Goal: Book appointment/travel/reservation

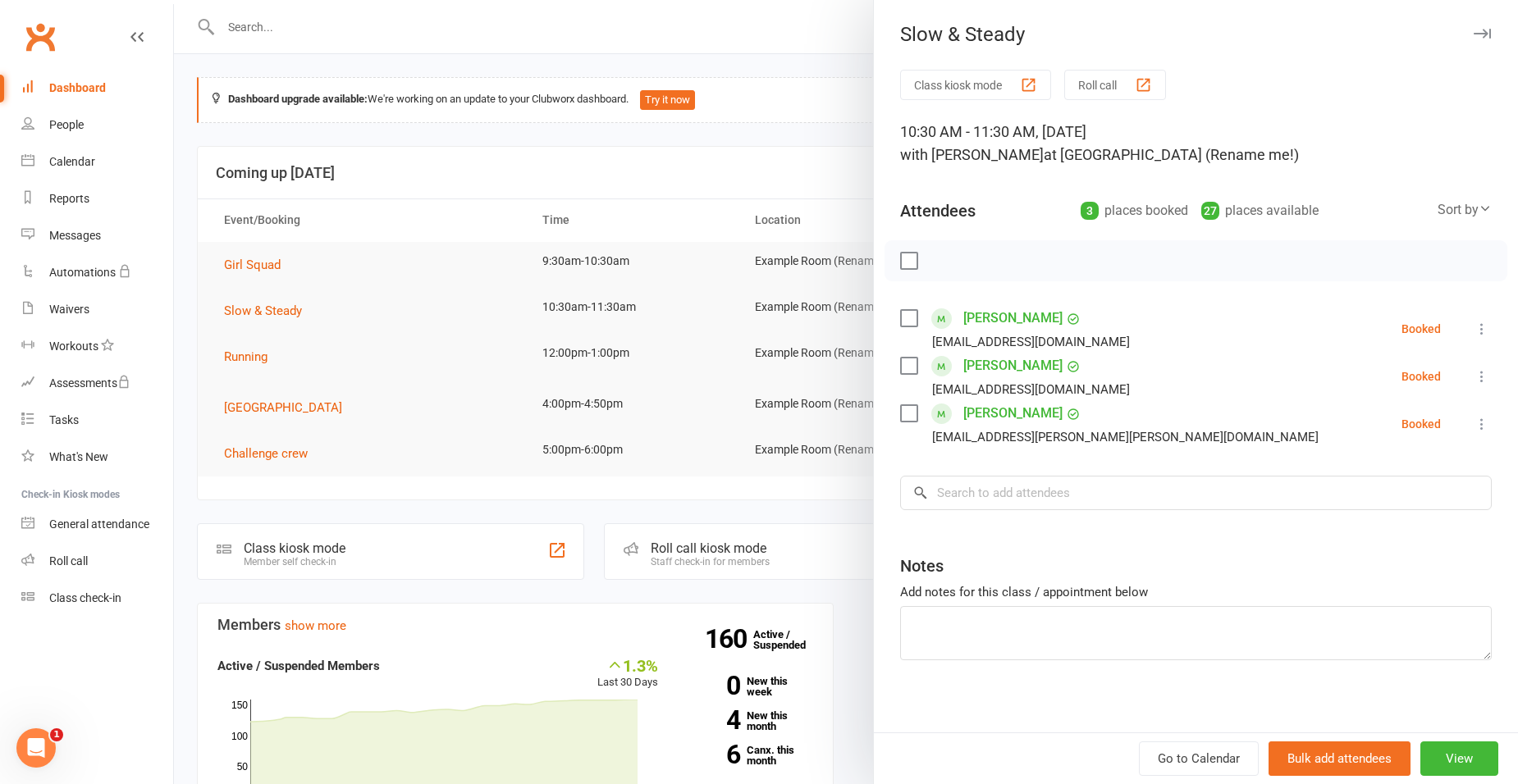
click at [907, 316] on label at bounding box center [908, 318] width 16 height 16
click at [903, 372] on label at bounding box center [908, 365] width 16 height 16
click at [904, 416] on label at bounding box center [908, 413] width 16 height 16
click at [1186, 479] on input "search" at bounding box center [1196, 493] width 592 height 34
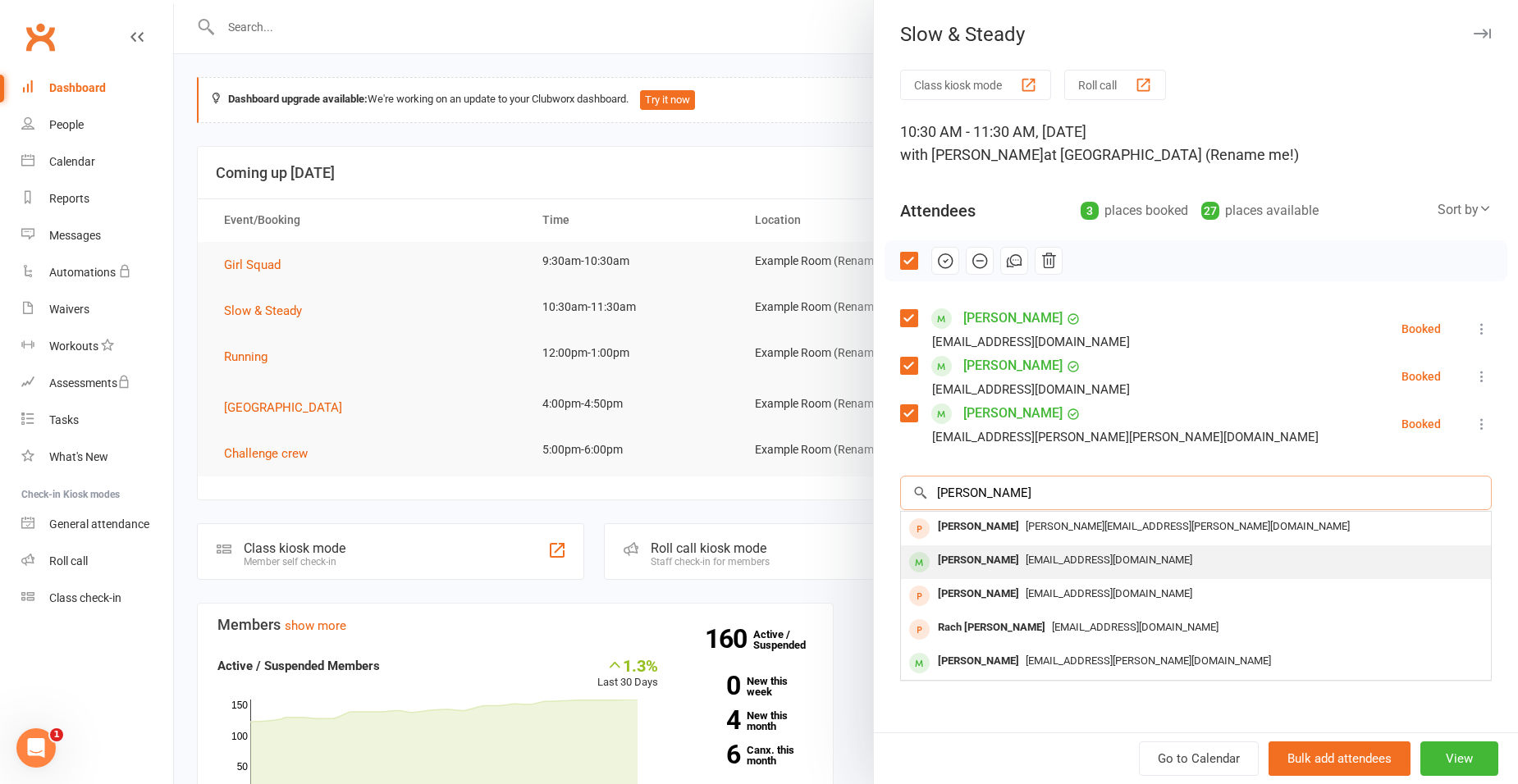
type input "[PERSON_NAME]"
click at [1073, 560] on span "[EMAIL_ADDRESS][DOMAIN_NAME]" at bounding box center [1108, 560] width 167 height 12
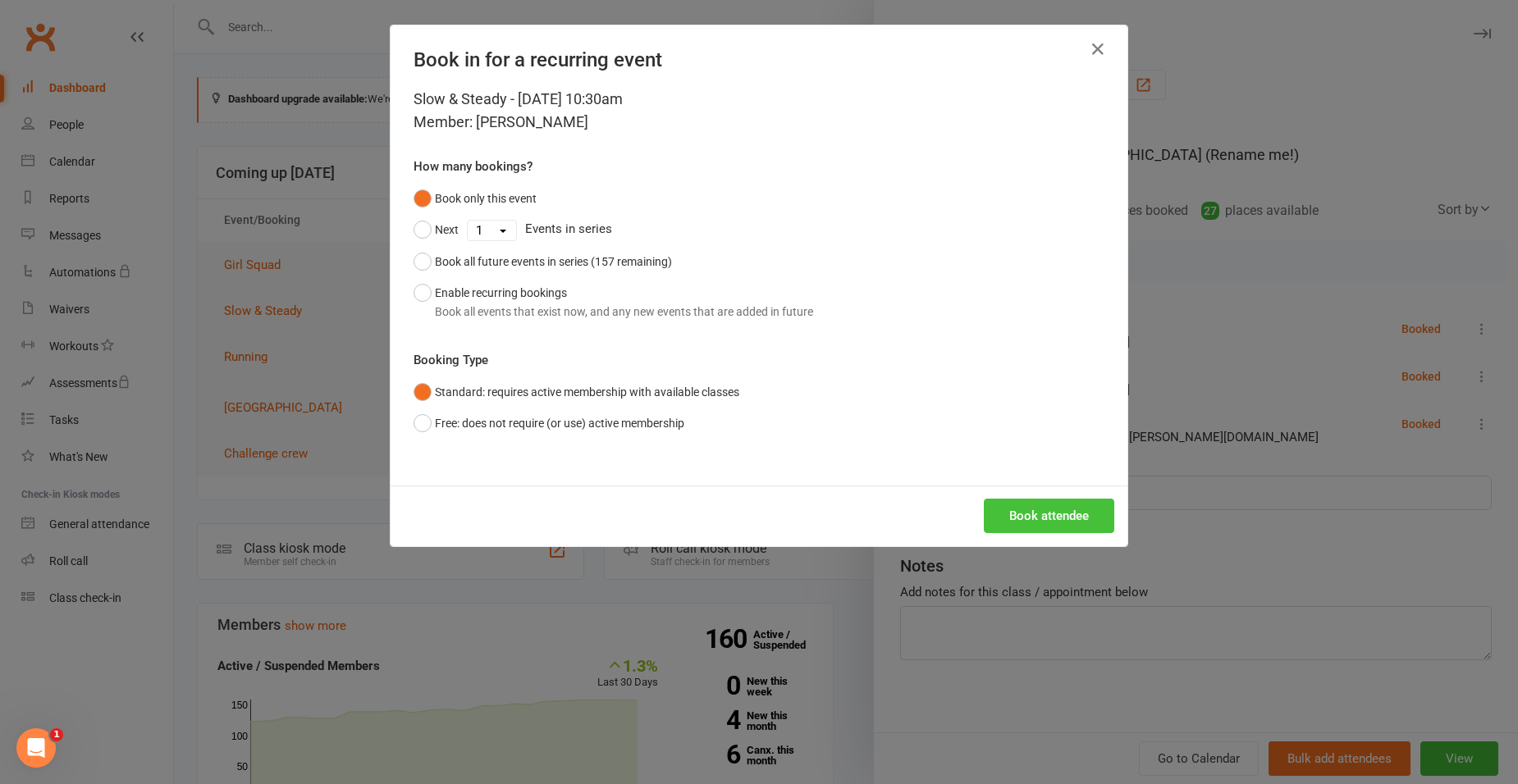
click at [1060, 510] on button "Book attendee" at bounding box center [1048, 516] width 131 height 34
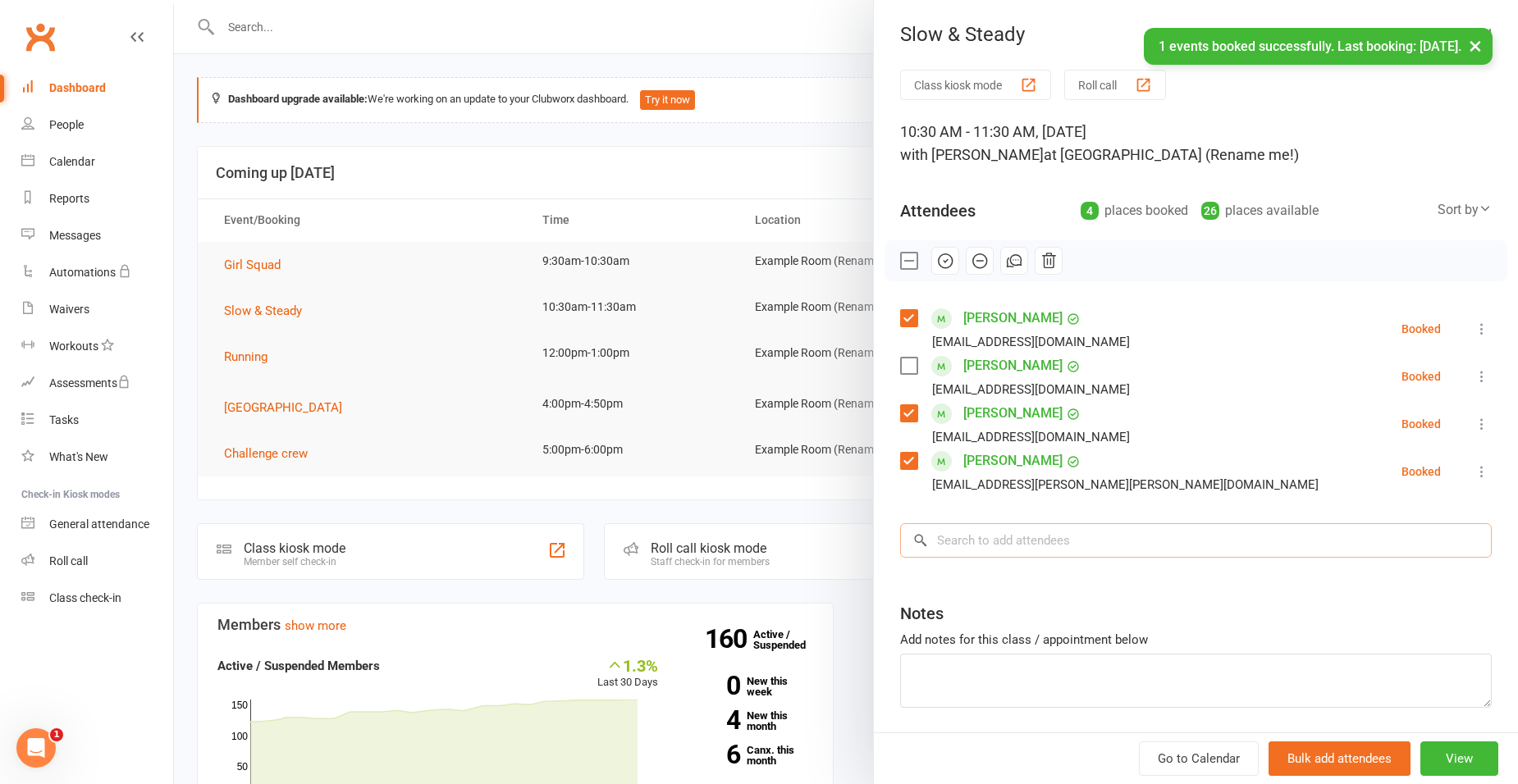
click at [1066, 548] on input "search" at bounding box center [1196, 540] width 592 height 34
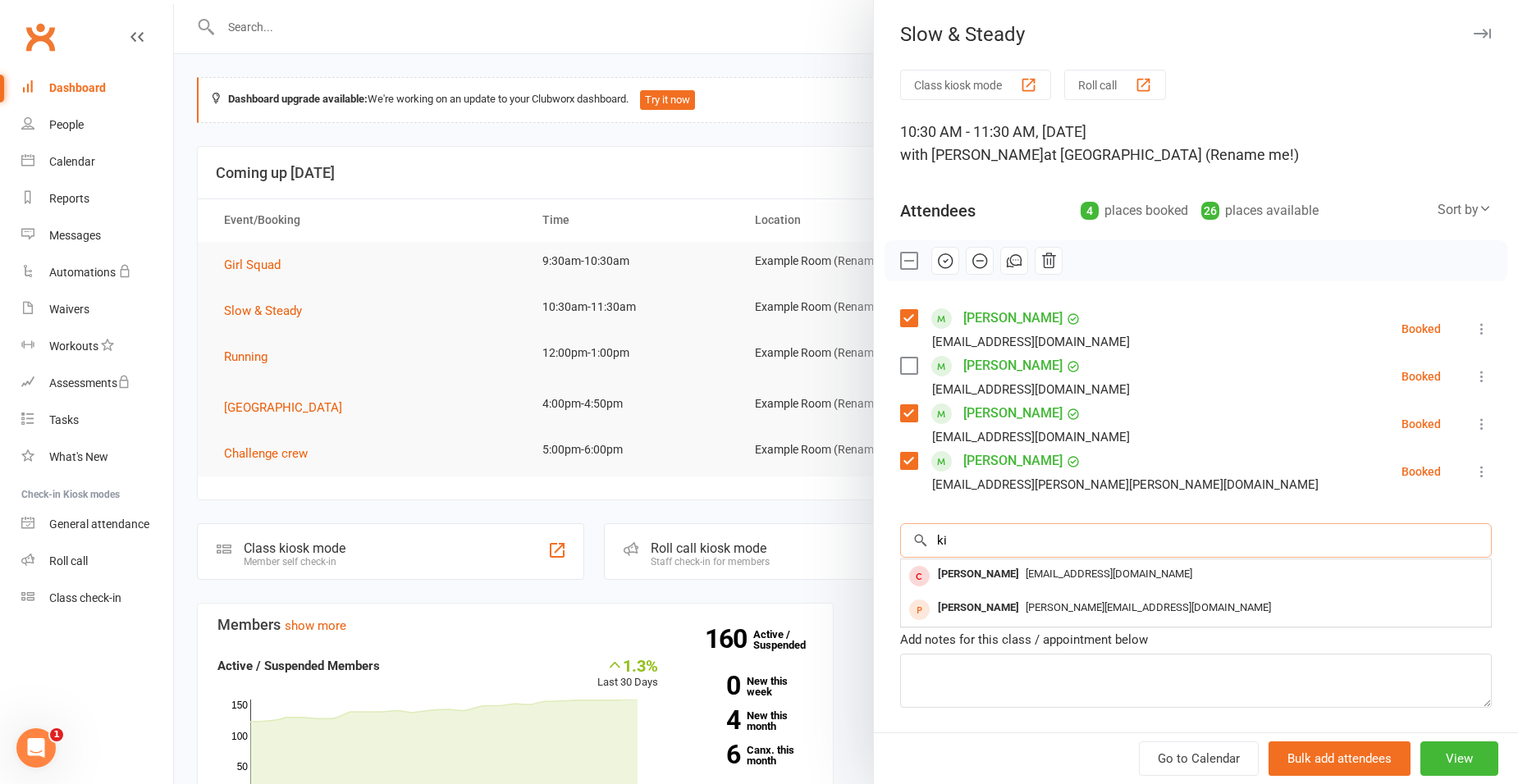
type input "k"
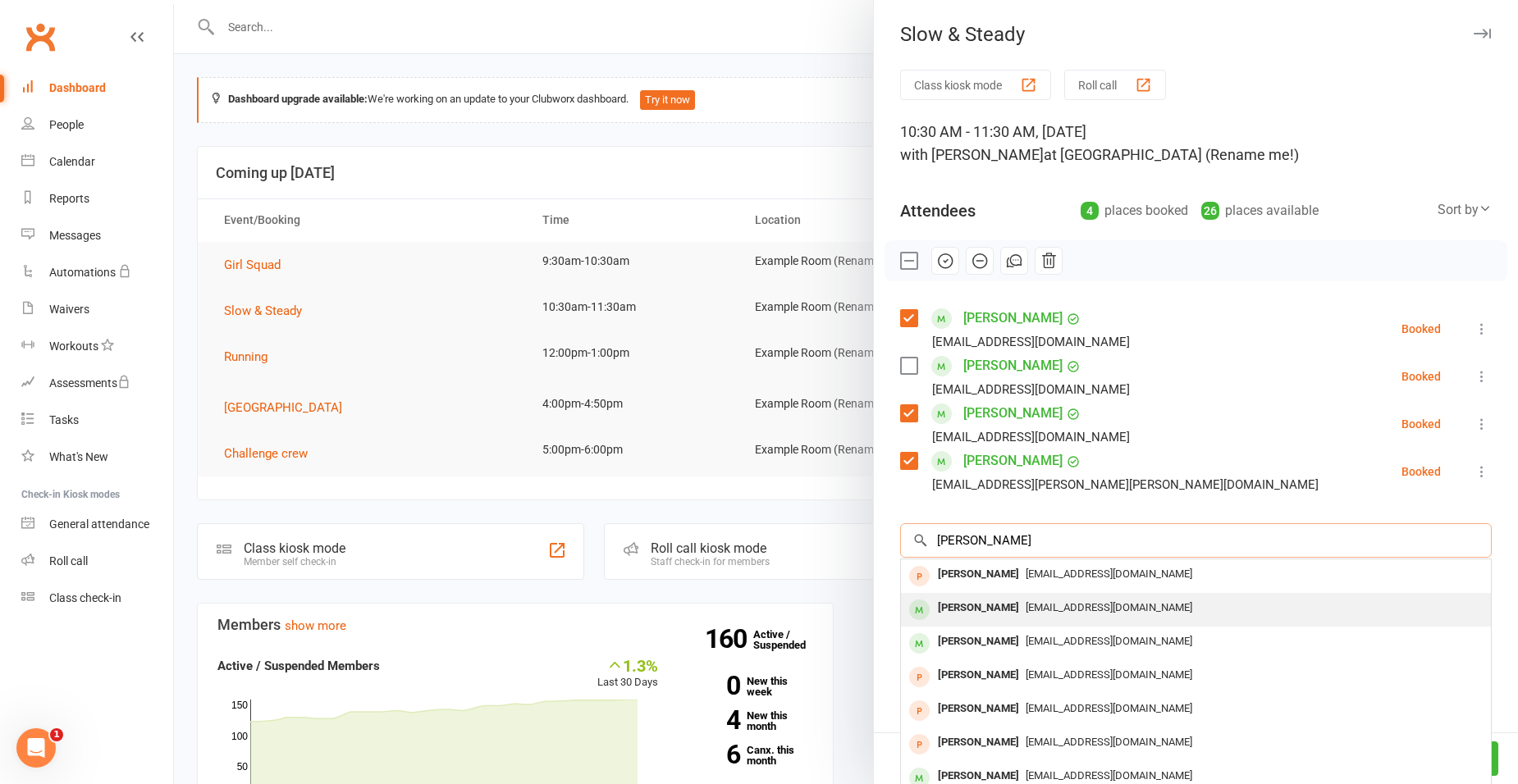
type input "[PERSON_NAME]"
click at [1112, 598] on div "[EMAIL_ADDRESS][DOMAIN_NAME]" at bounding box center [1196, 609] width 577 height 24
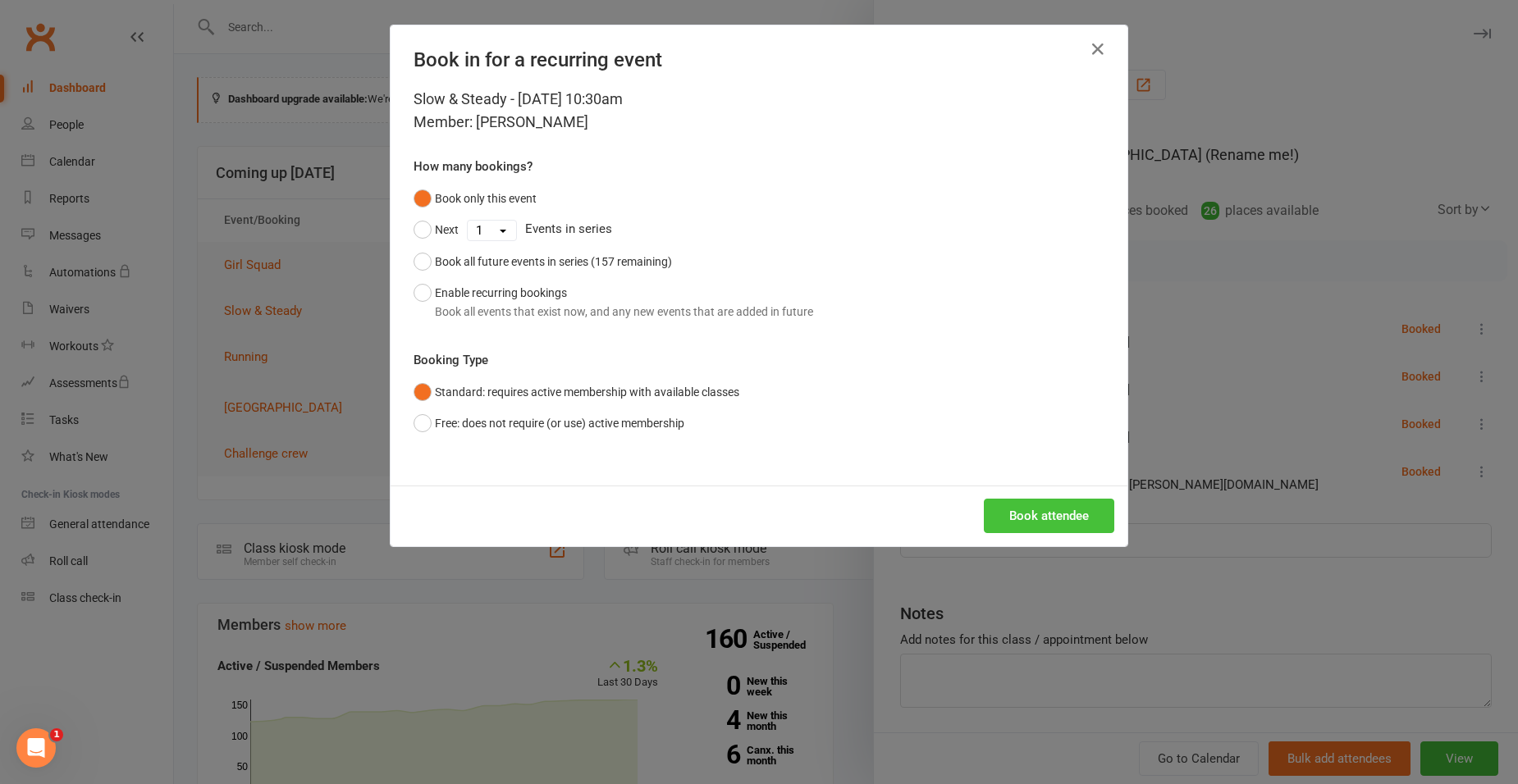
click at [1067, 519] on button "Book attendee" at bounding box center [1048, 516] width 131 height 34
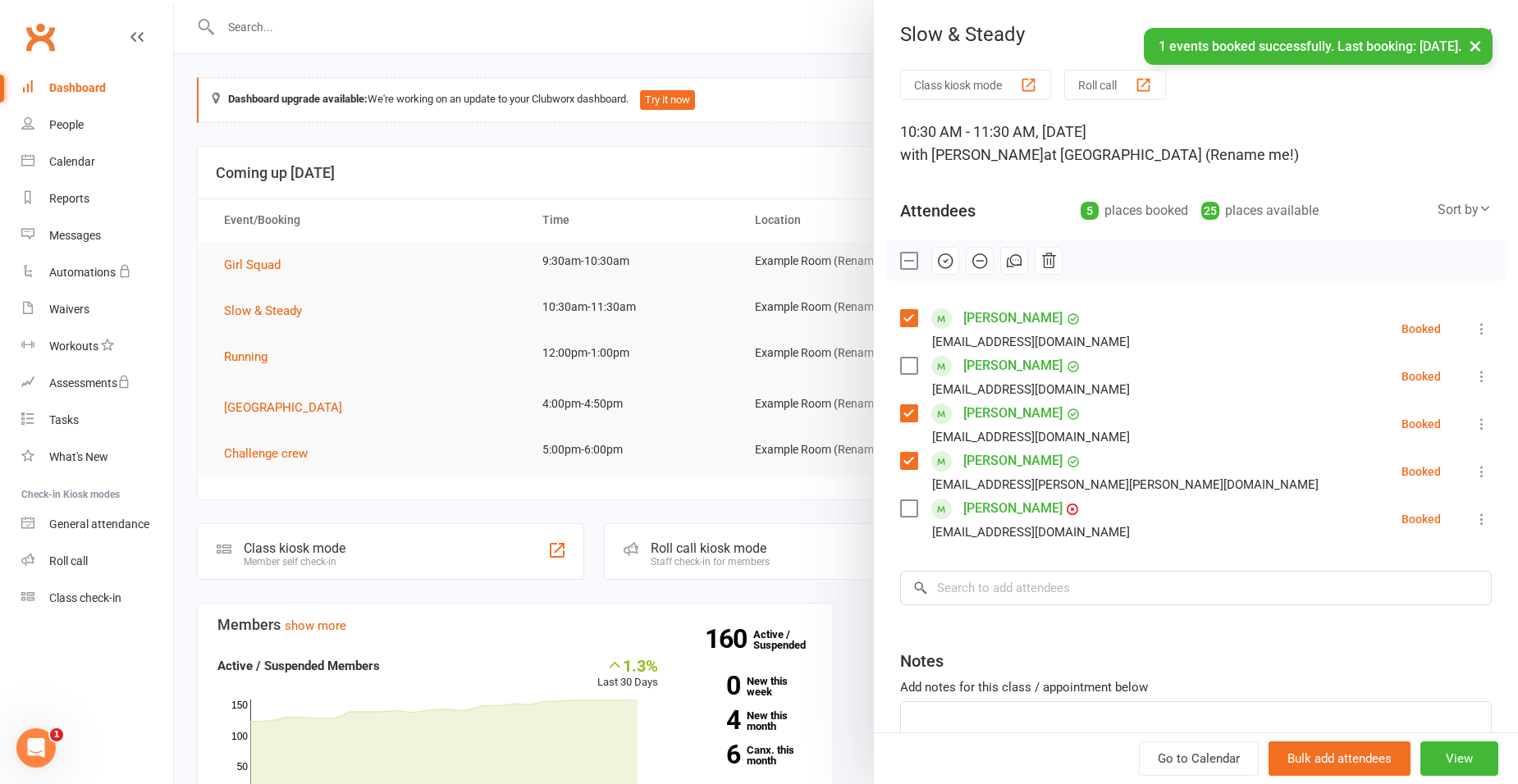
click at [1081, 552] on div "Class kiosk mode Roll call 10:30 AM - 11:30 AM, [DATE] with [PERSON_NAME] at [G…" at bounding box center [1196, 454] width 644 height 768
click at [1070, 590] on input "search" at bounding box center [1196, 588] width 592 height 34
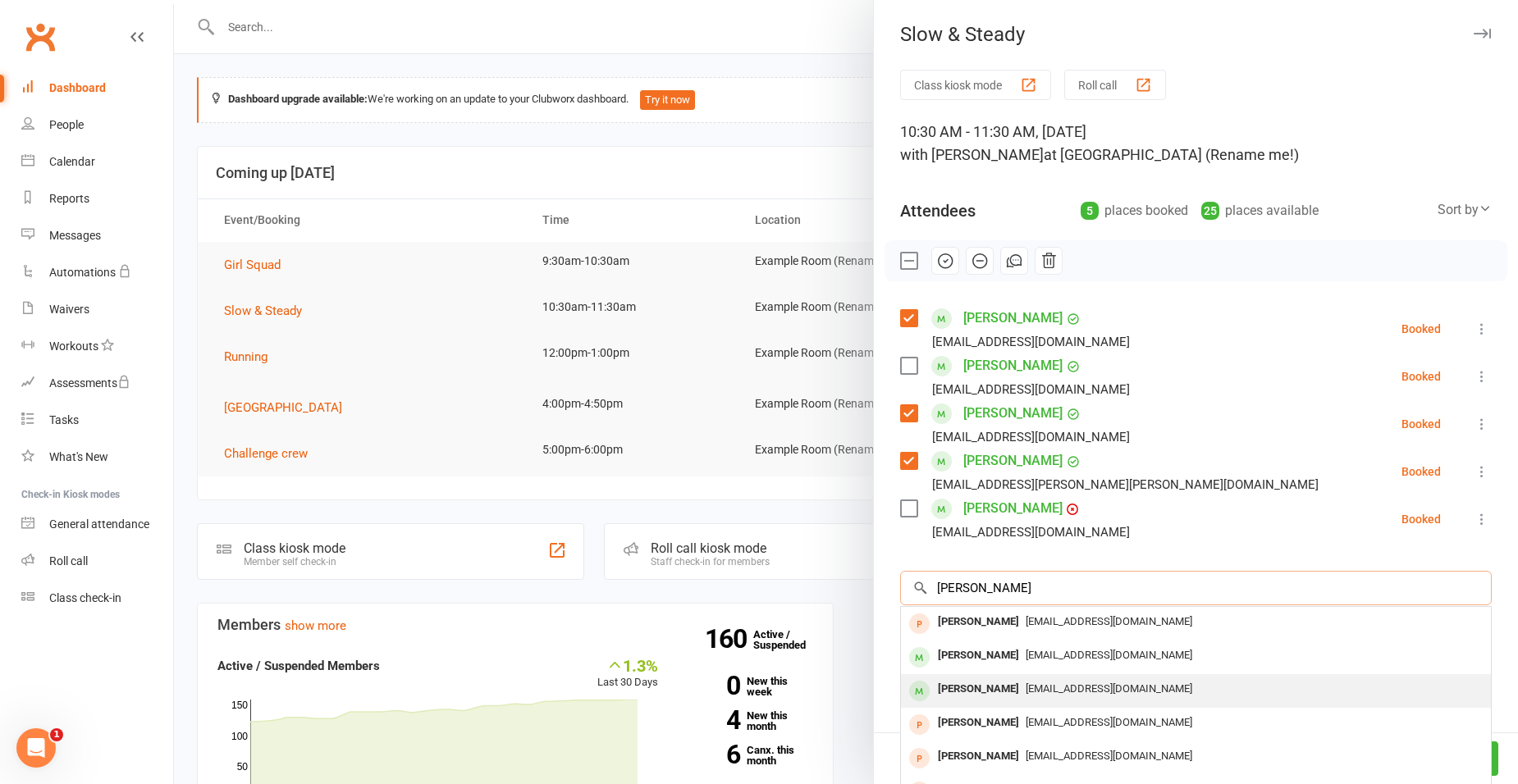
type input "[PERSON_NAME]"
click at [1166, 678] on div "[EMAIL_ADDRESS][DOMAIN_NAME]" at bounding box center [1196, 690] width 577 height 24
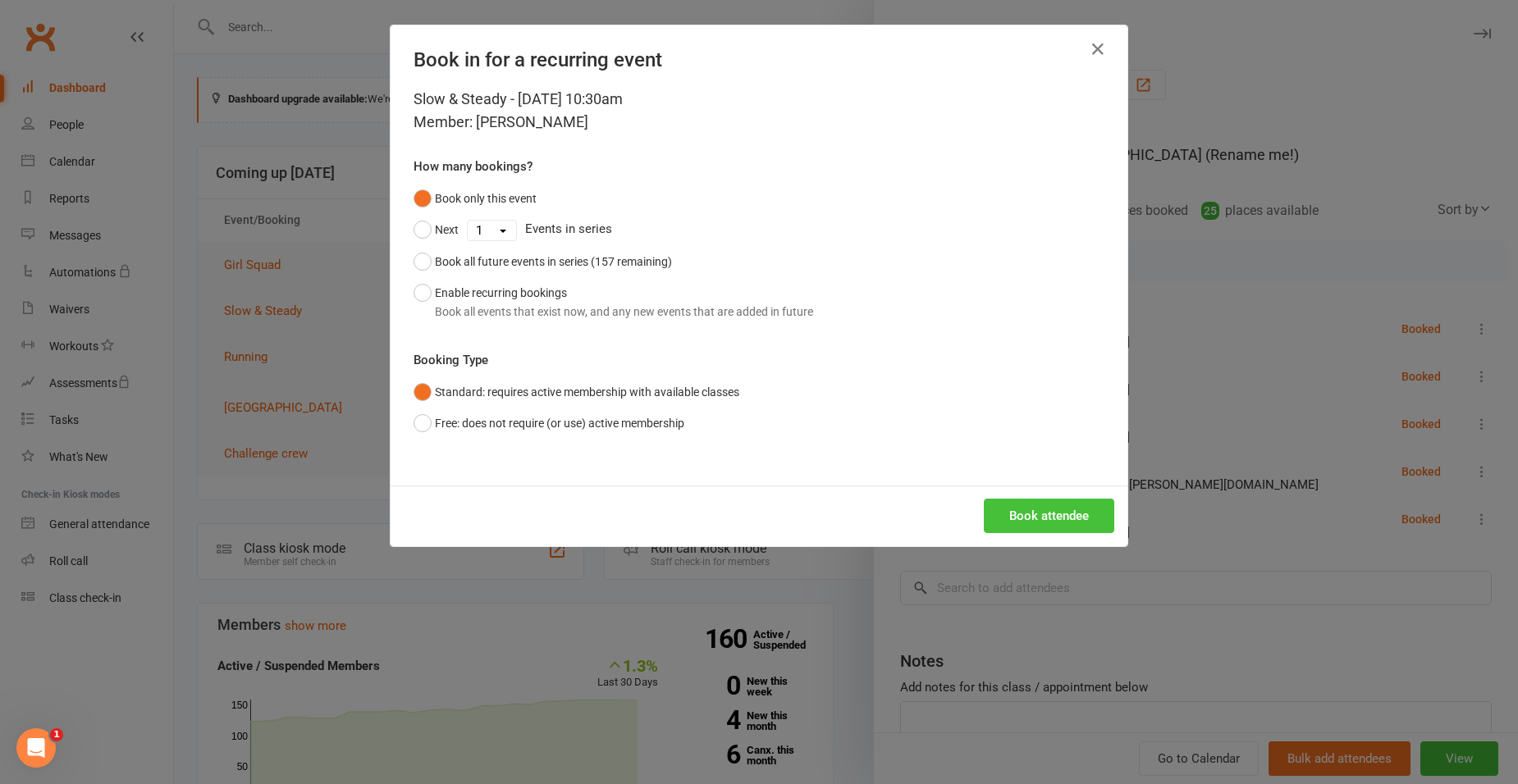
click at [1076, 511] on button "Book attendee" at bounding box center [1048, 516] width 131 height 34
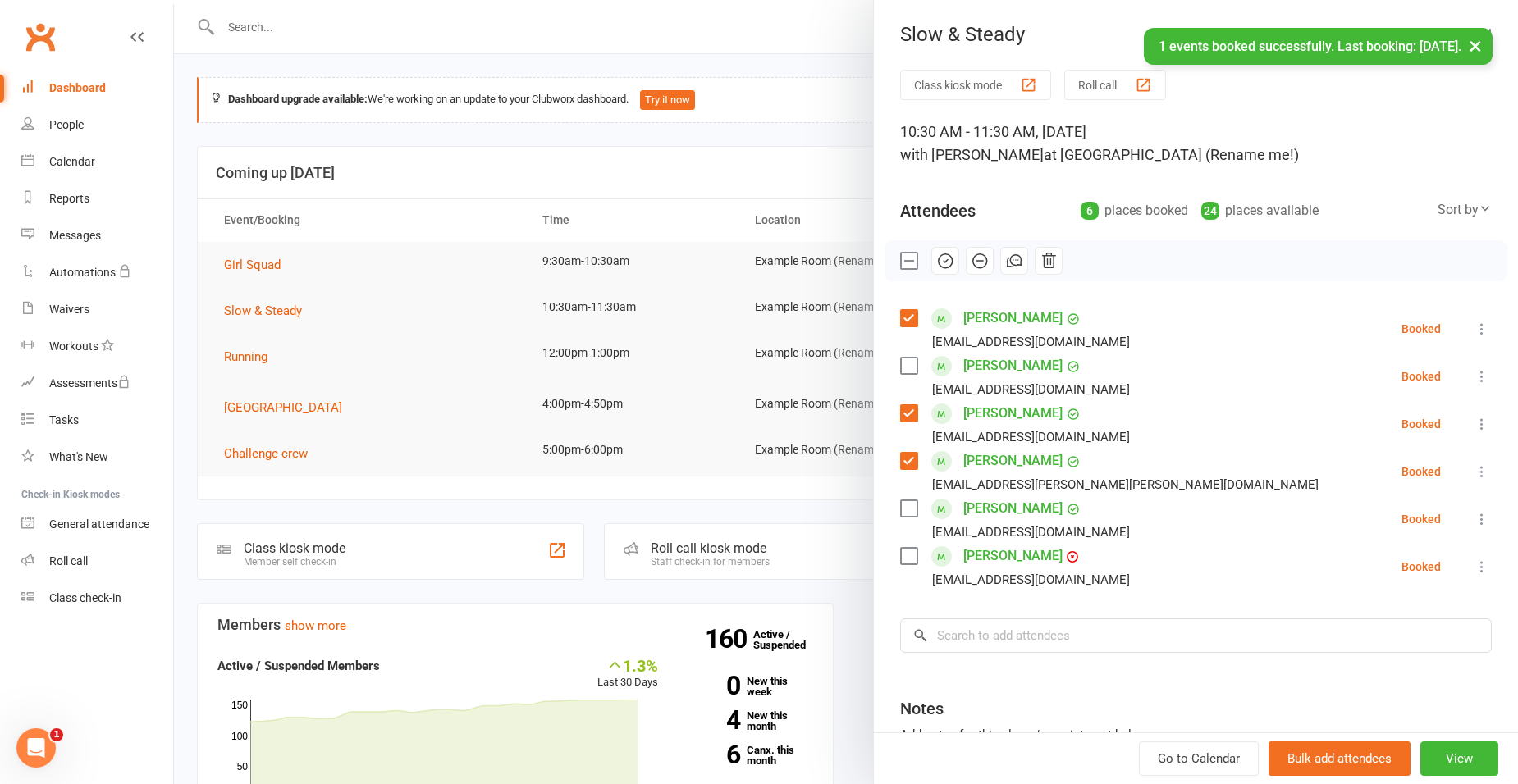
click at [906, 512] on label at bounding box center [908, 508] width 16 height 16
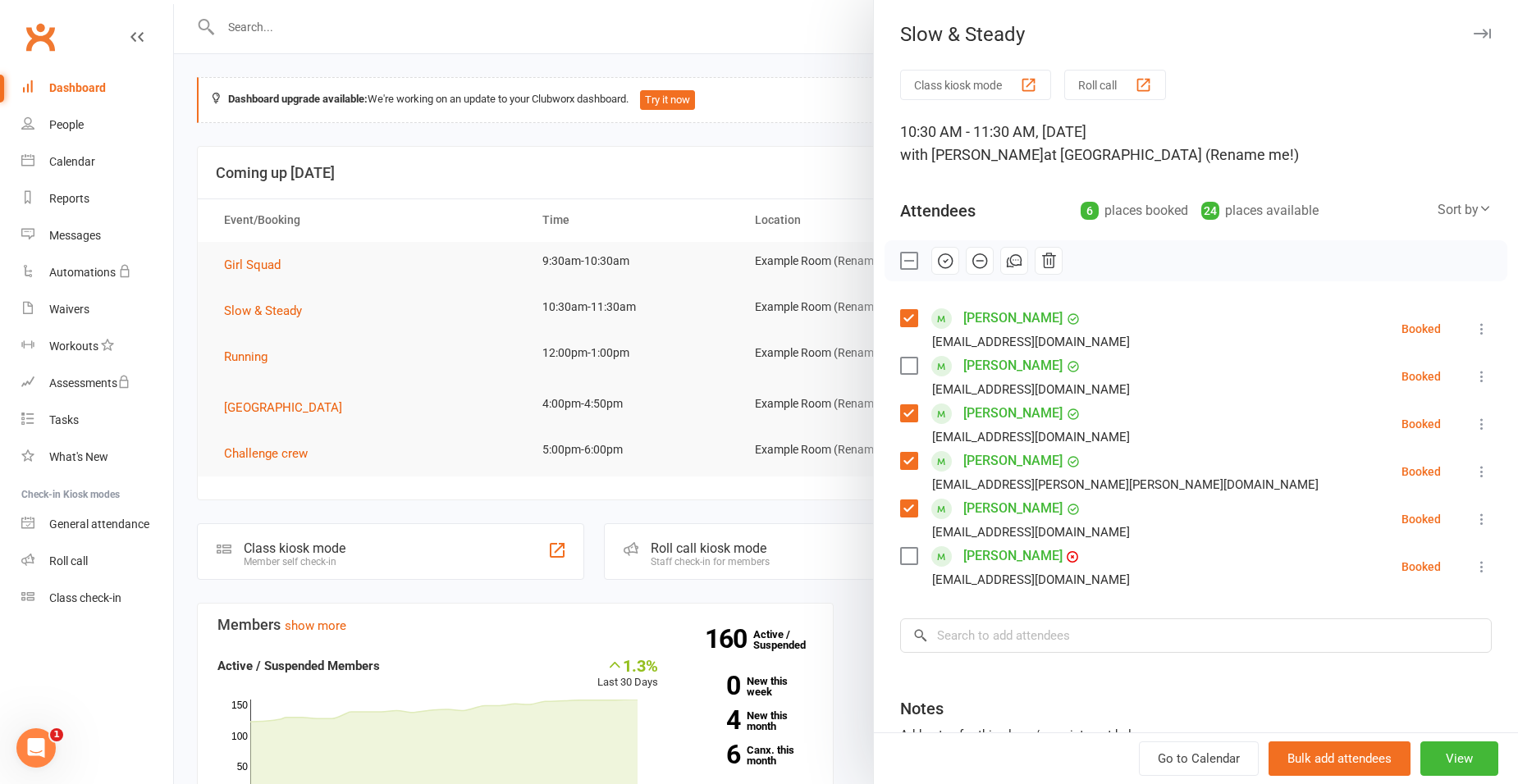
click at [902, 552] on label at bounding box center [908, 556] width 16 height 16
click at [902, 358] on label at bounding box center [908, 365] width 16 height 16
click at [1027, 633] on input "search" at bounding box center [1196, 635] width 592 height 34
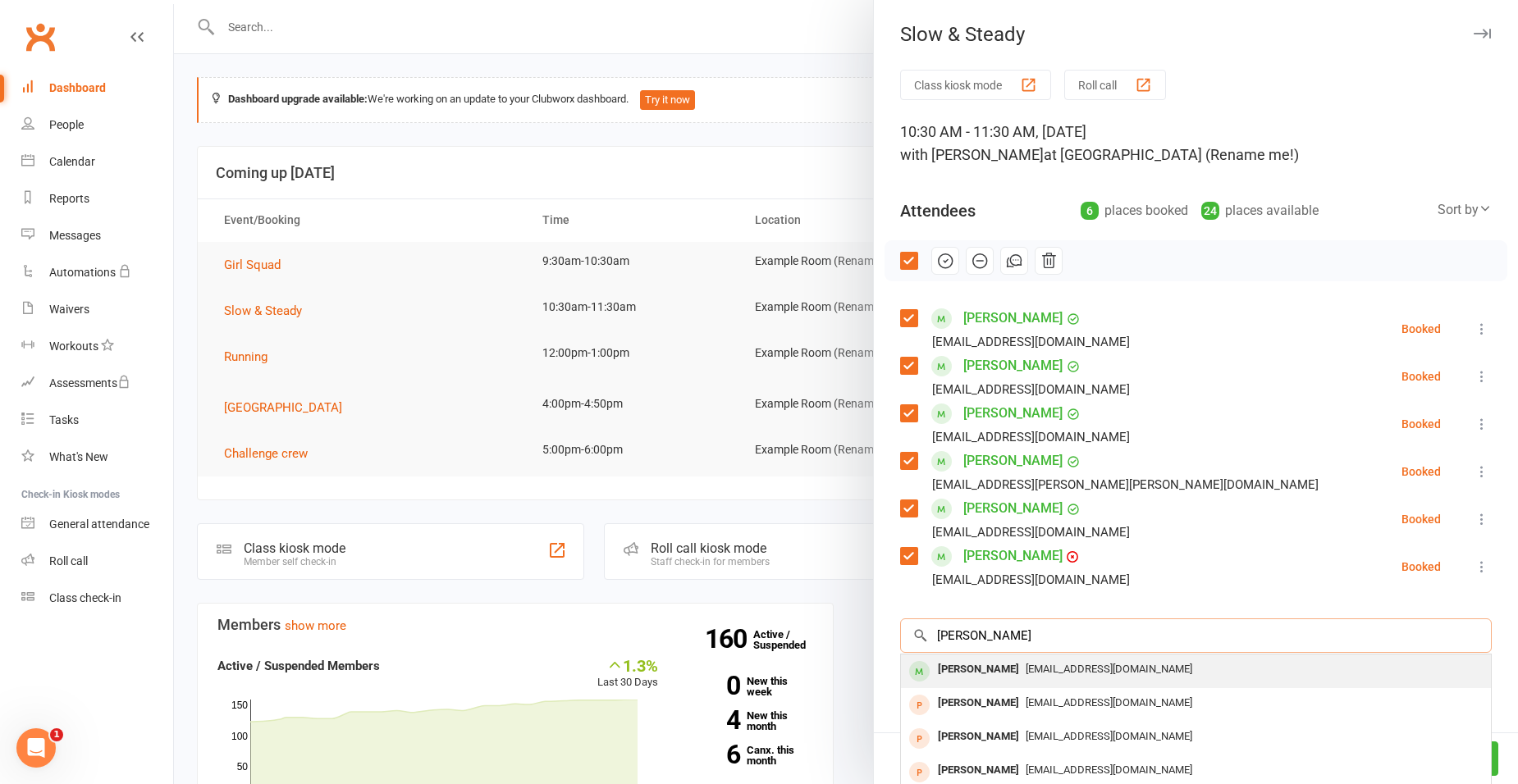
type input "[PERSON_NAME]"
click at [1037, 675] on span "[EMAIL_ADDRESS][DOMAIN_NAME]" at bounding box center [1108, 669] width 167 height 12
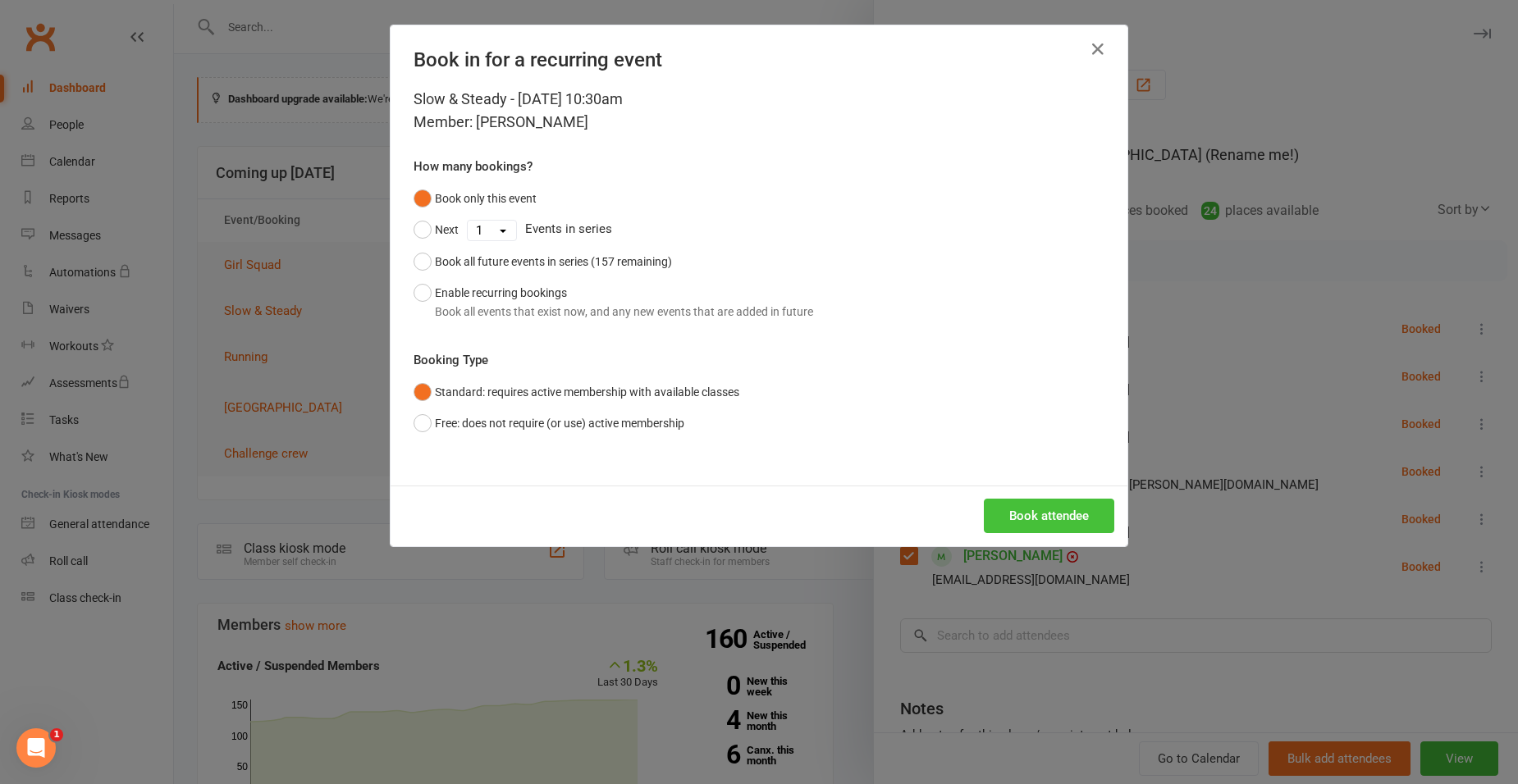
click at [1024, 521] on button "Book attendee" at bounding box center [1048, 516] width 131 height 34
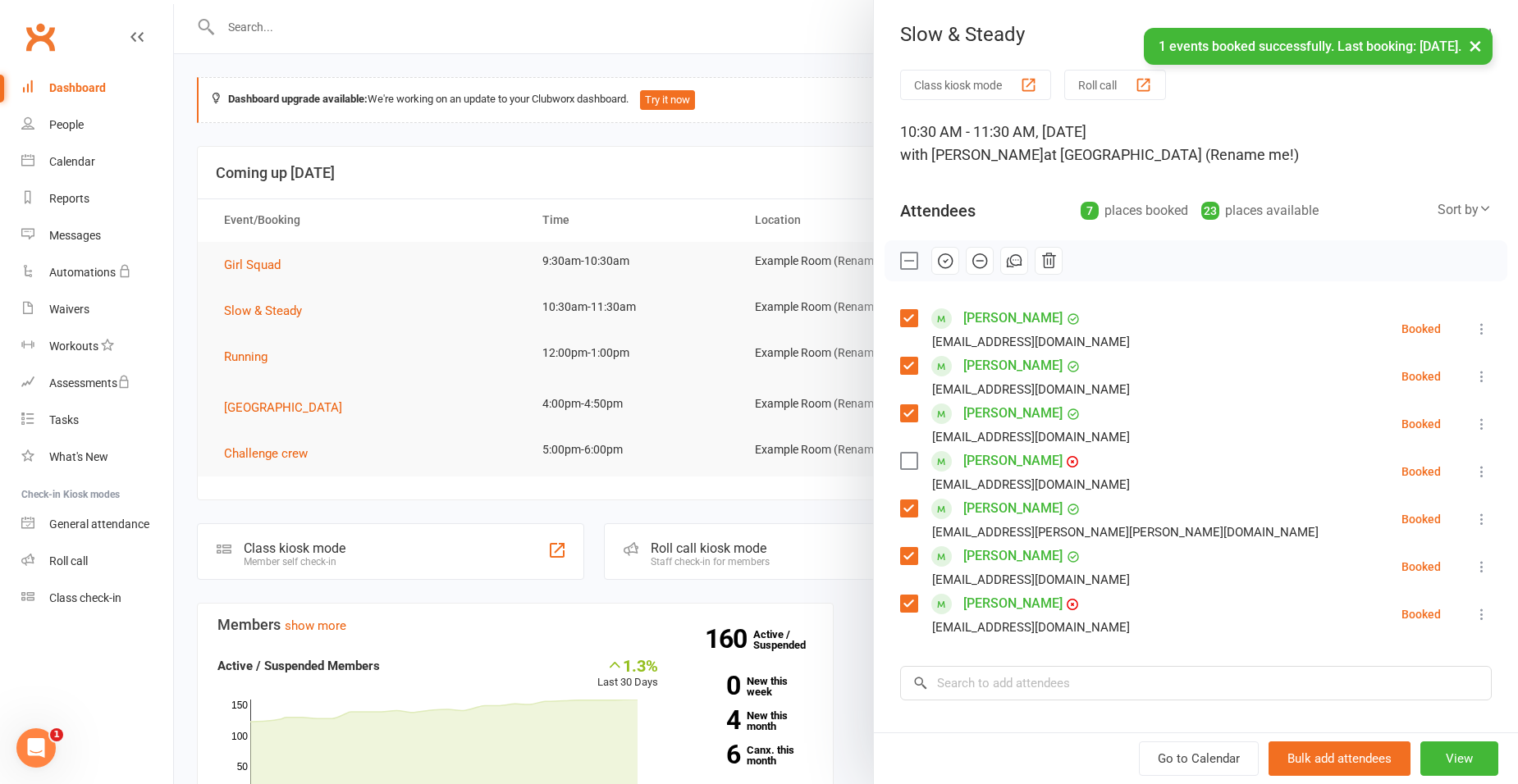
click at [901, 456] on label at bounding box center [908, 461] width 16 height 16
